Goal: Task Accomplishment & Management: Use online tool/utility

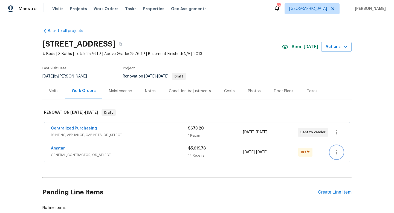
click at [338, 151] on icon "button" at bounding box center [336, 152] width 7 height 7
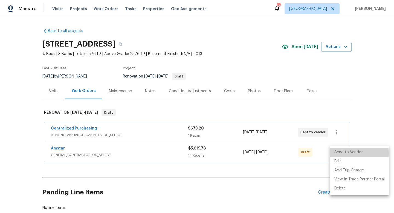
click at [346, 153] on li "Send to Vendor" at bounding box center [359, 152] width 59 height 9
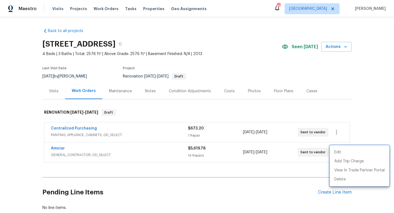
click at [55, 148] on div at bounding box center [197, 106] width 394 height 213
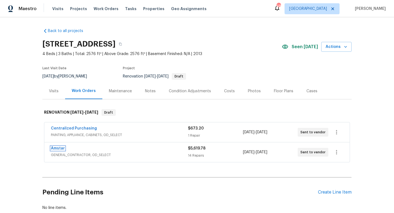
click at [55, 148] on link "Amstar" at bounding box center [58, 148] width 14 height 4
